Goal: Task Accomplishment & Management: Manage account settings

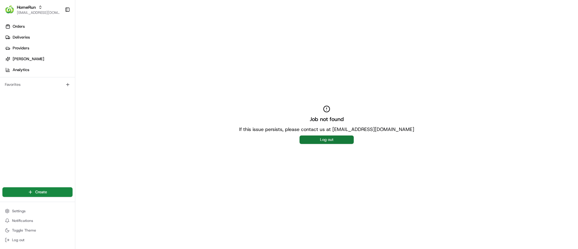
click at [320, 140] on button "Log out" at bounding box center [327, 139] width 54 height 8
